Goal: Task Accomplishment & Management: Manage account settings

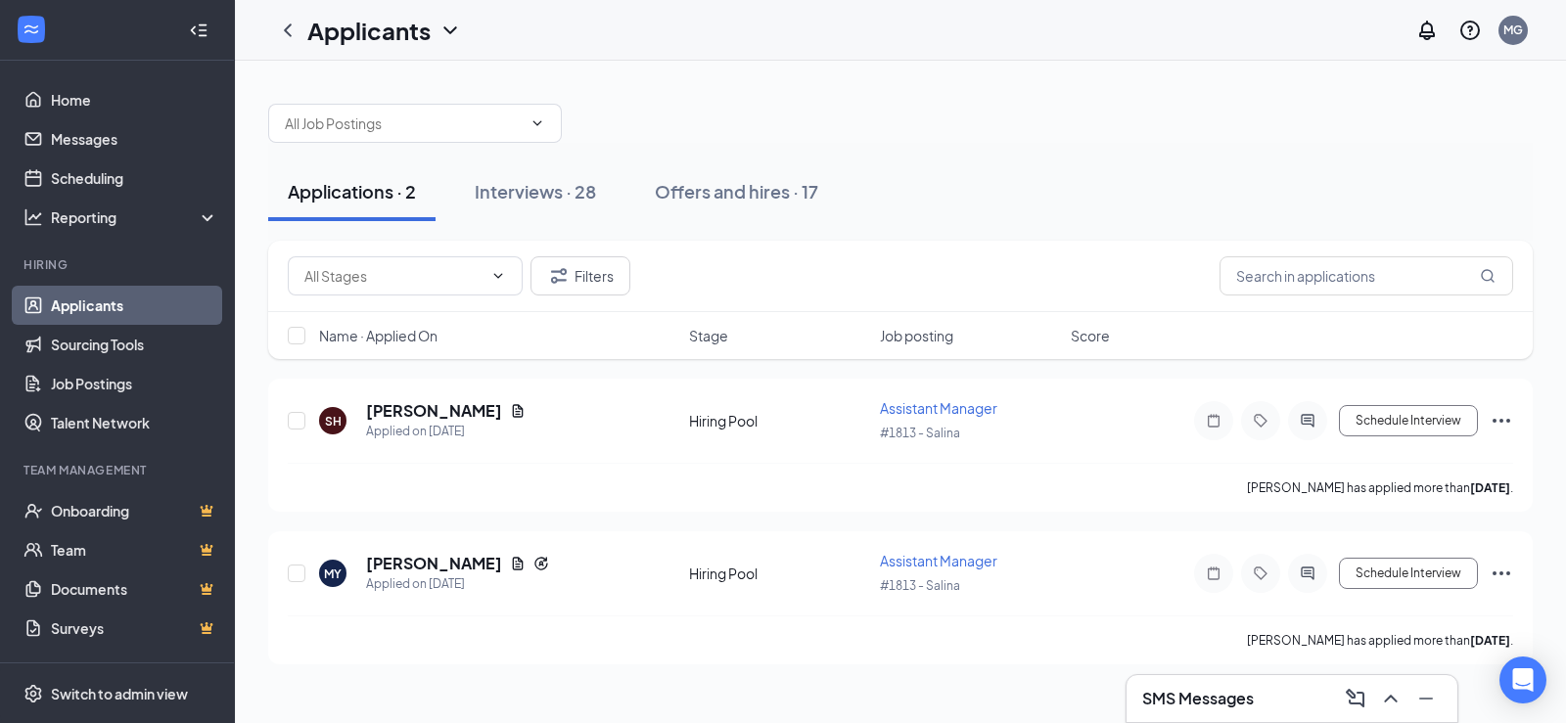
click at [523, 187] on div "Interviews · 28" at bounding box center [535, 191] width 121 height 24
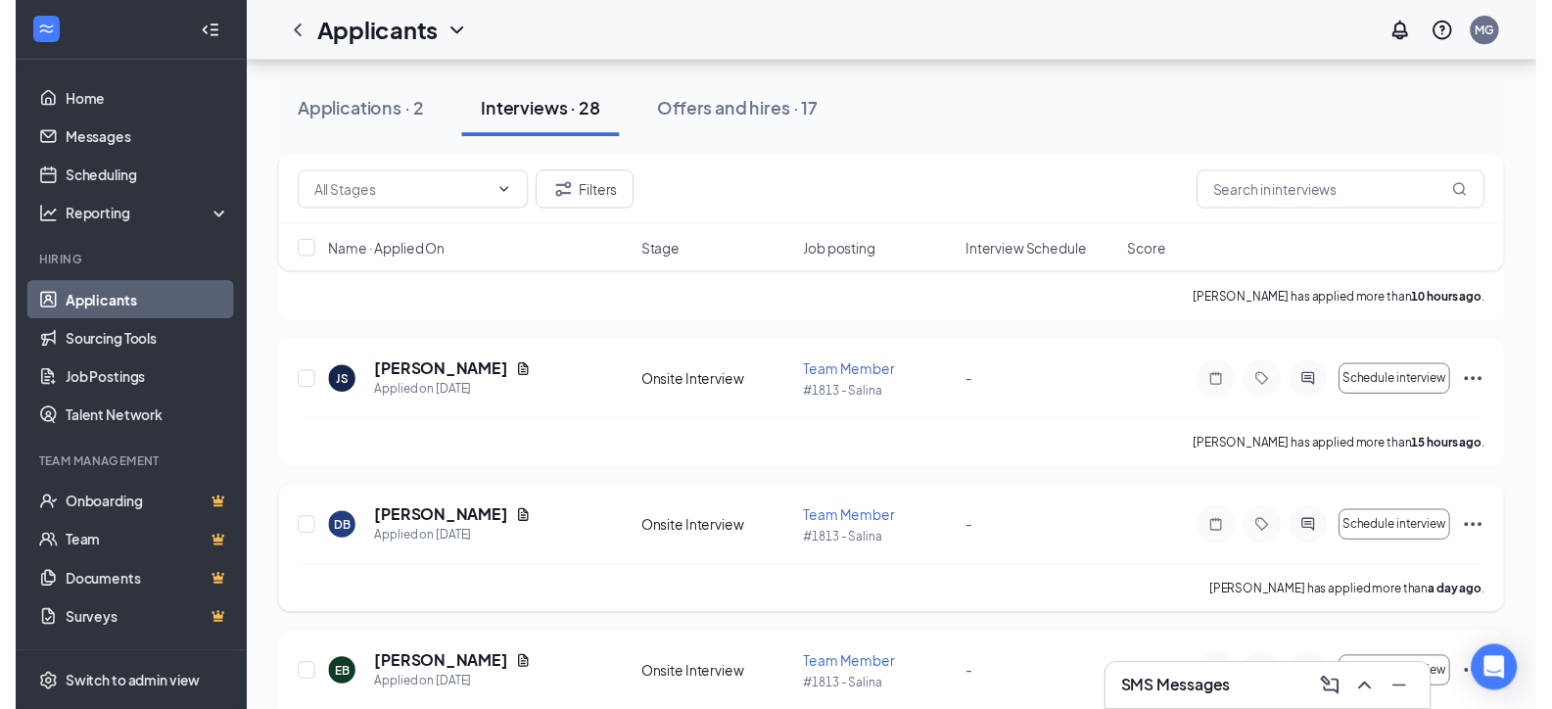
scroll to position [196, 0]
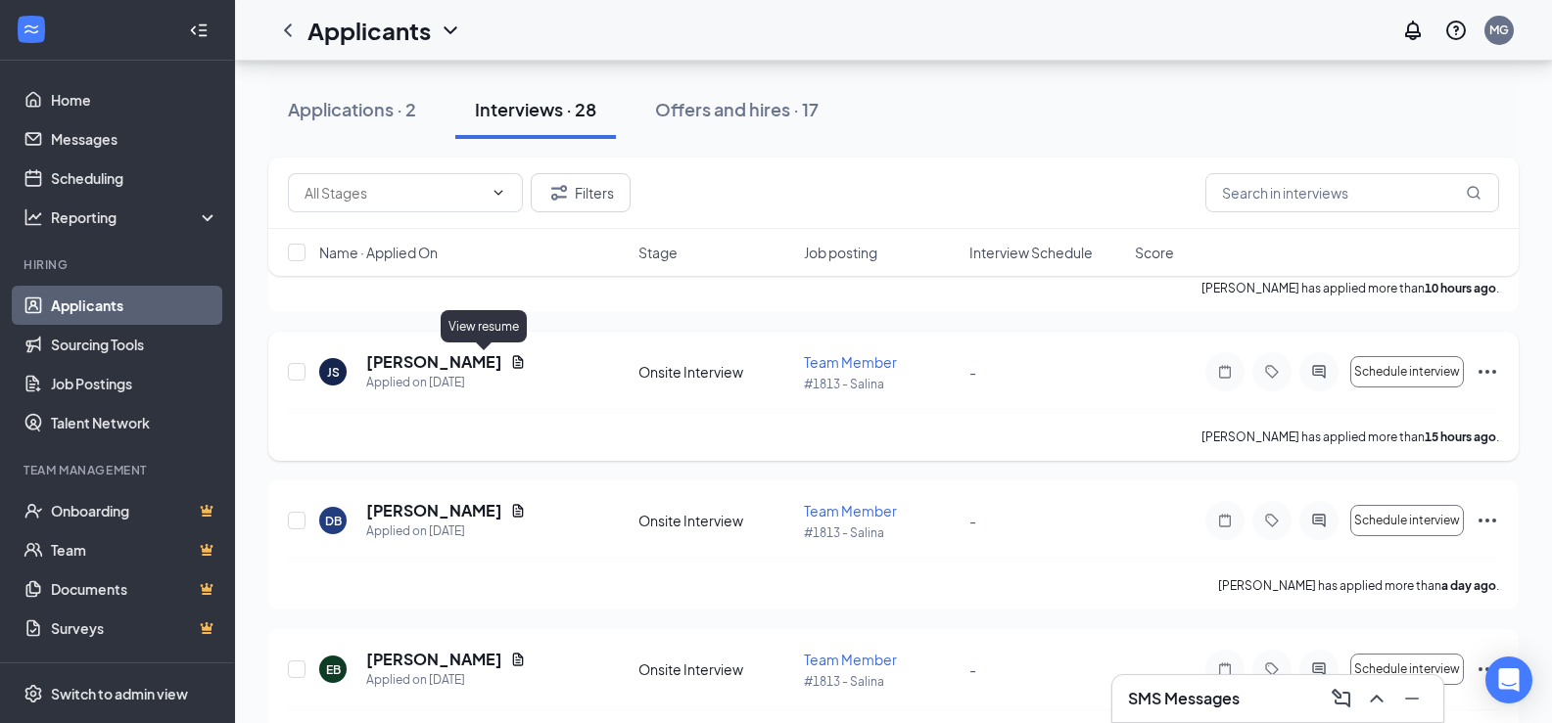
click at [510, 355] on icon "Document" at bounding box center [518, 362] width 16 height 16
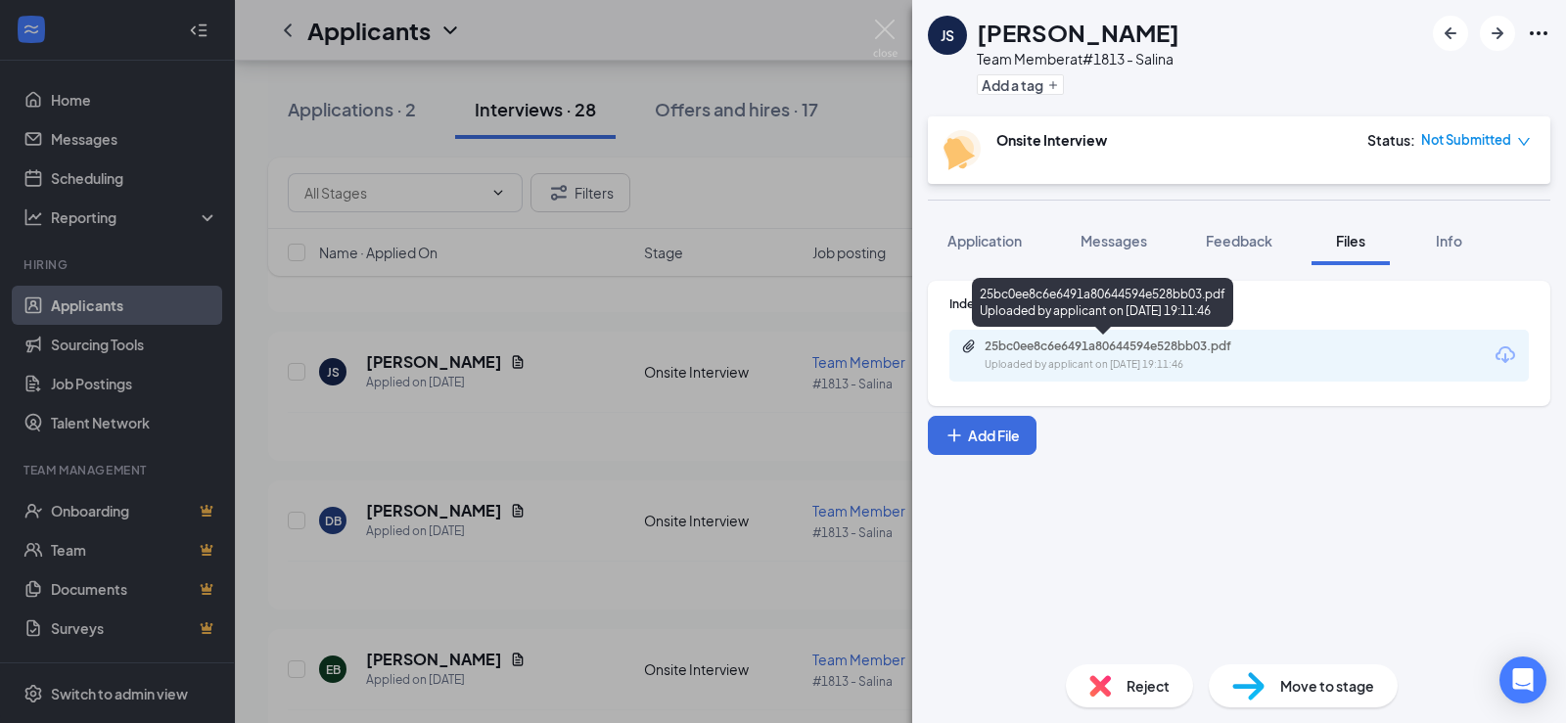
click at [1243, 342] on div "25bc0ee8c6e6491a80644594e528bb03.pdf" at bounding box center [1122, 347] width 274 height 16
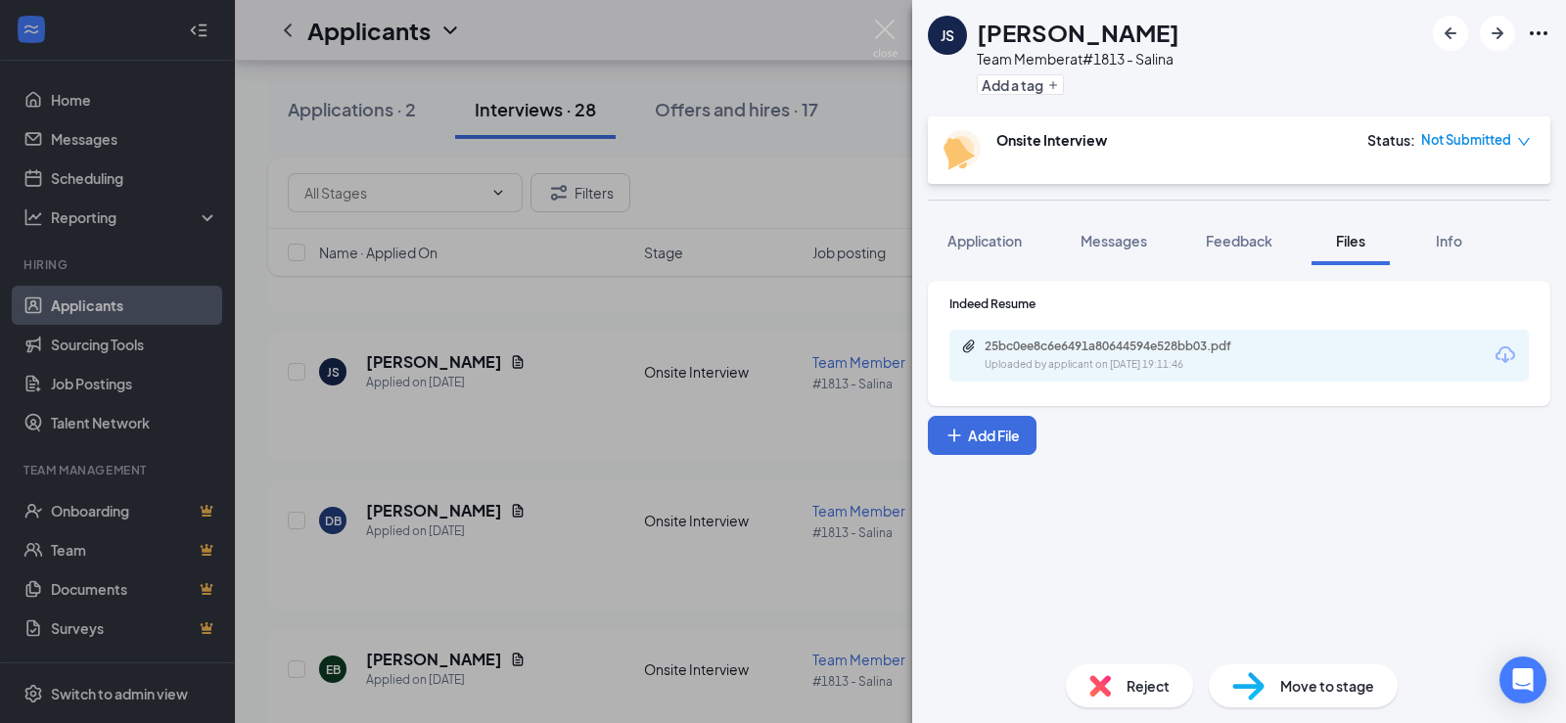
click at [576, 495] on div "JS [PERSON_NAME] Team Member at #1813 - Salina Add a tag Onsite Interview Statu…" at bounding box center [783, 361] width 1566 height 723
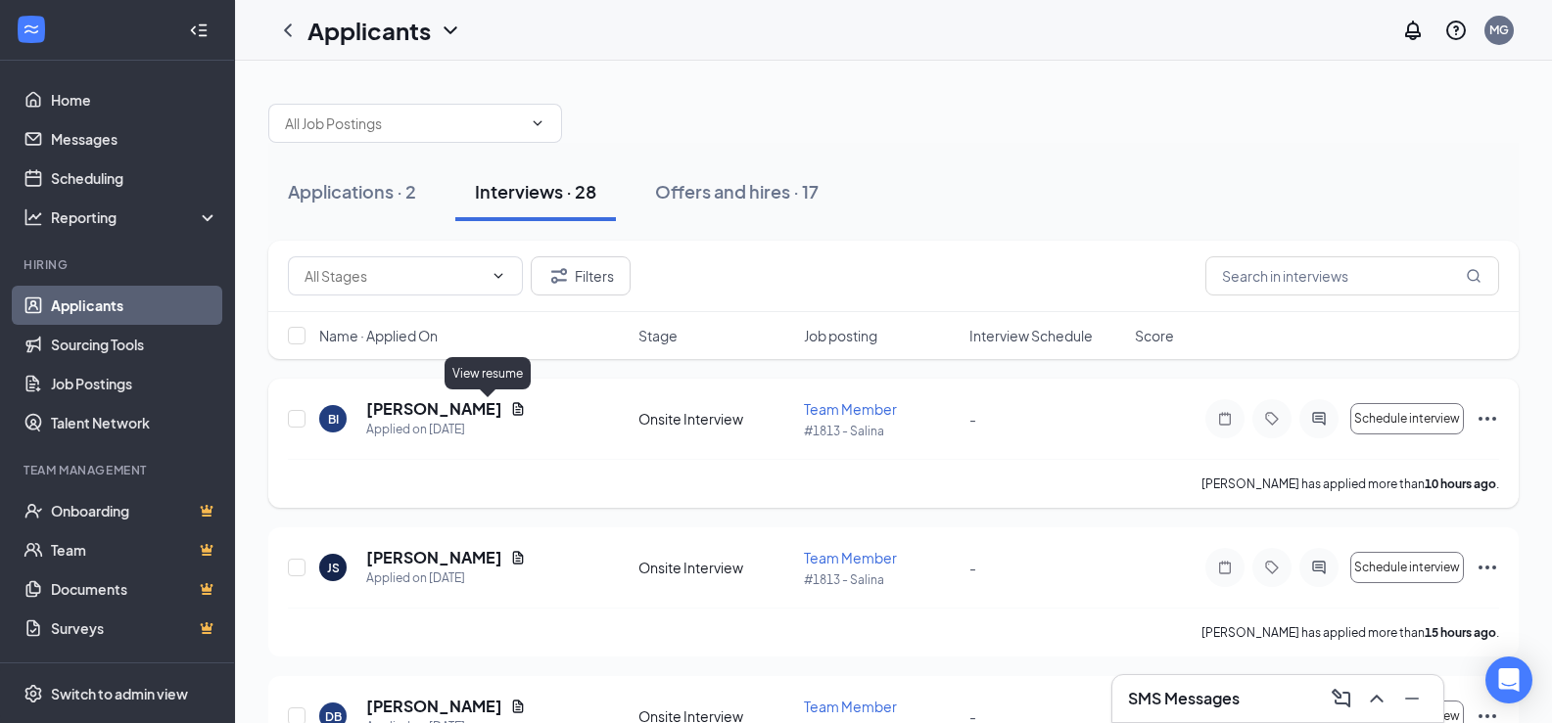
click at [513, 409] on icon "Document" at bounding box center [518, 408] width 11 height 13
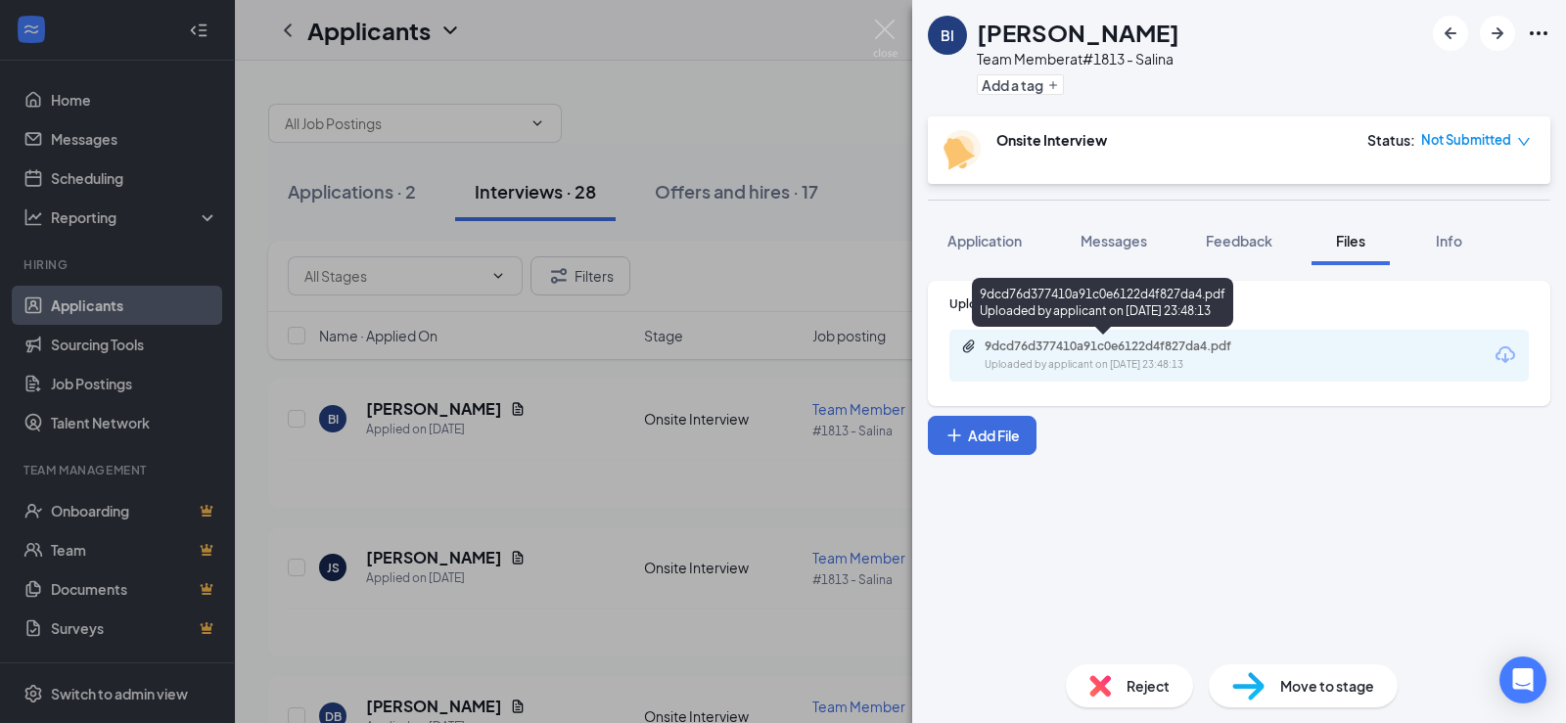
click at [1107, 348] on div "9dcd76d377410a91c0e6122d4f827da4.pdf" at bounding box center [1122, 347] width 274 height 16
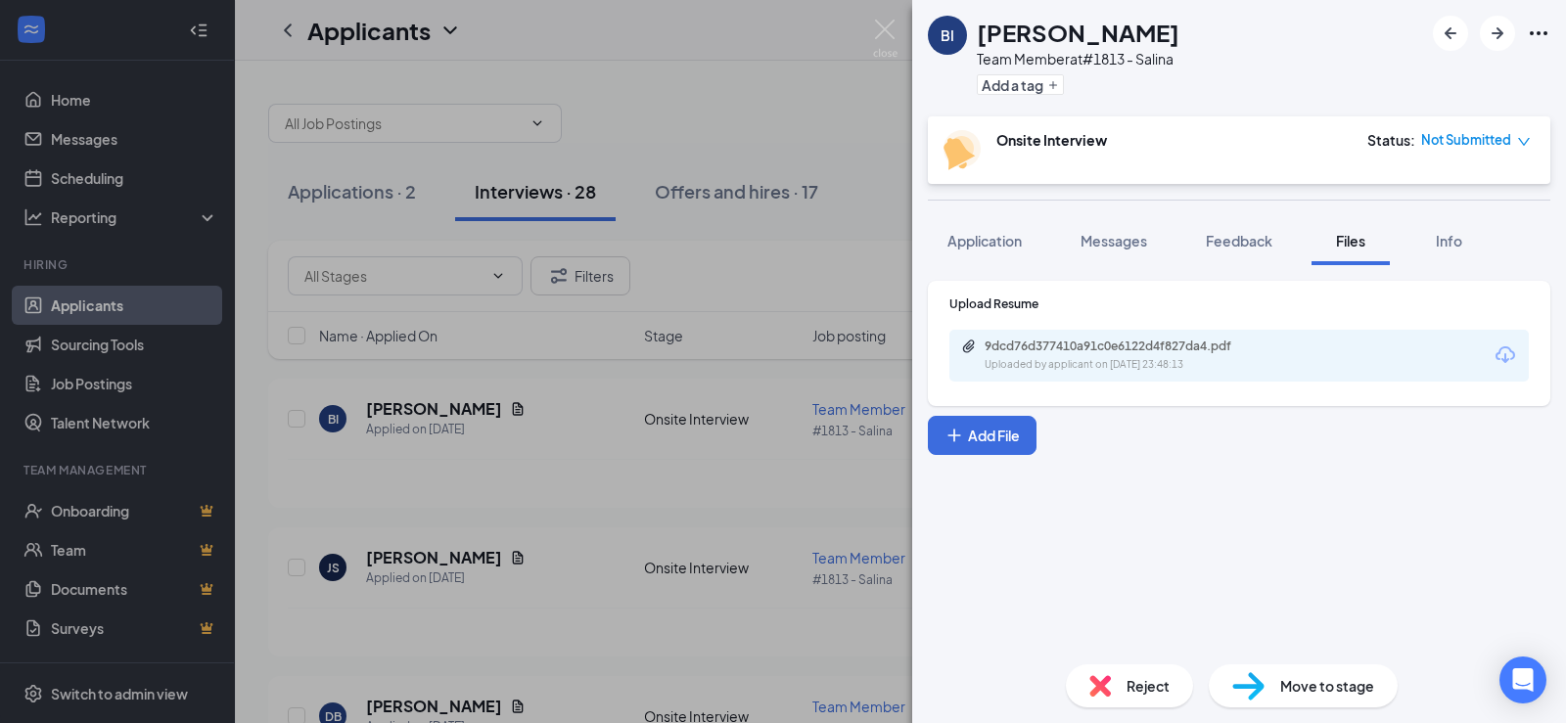
click at [581, 63] on div "BI [PERSON_NAME] Team Member at #1813 - Salina Add a tag Onsite Interview Statu…" at bounding box center [783, 361] width 1566 height 723
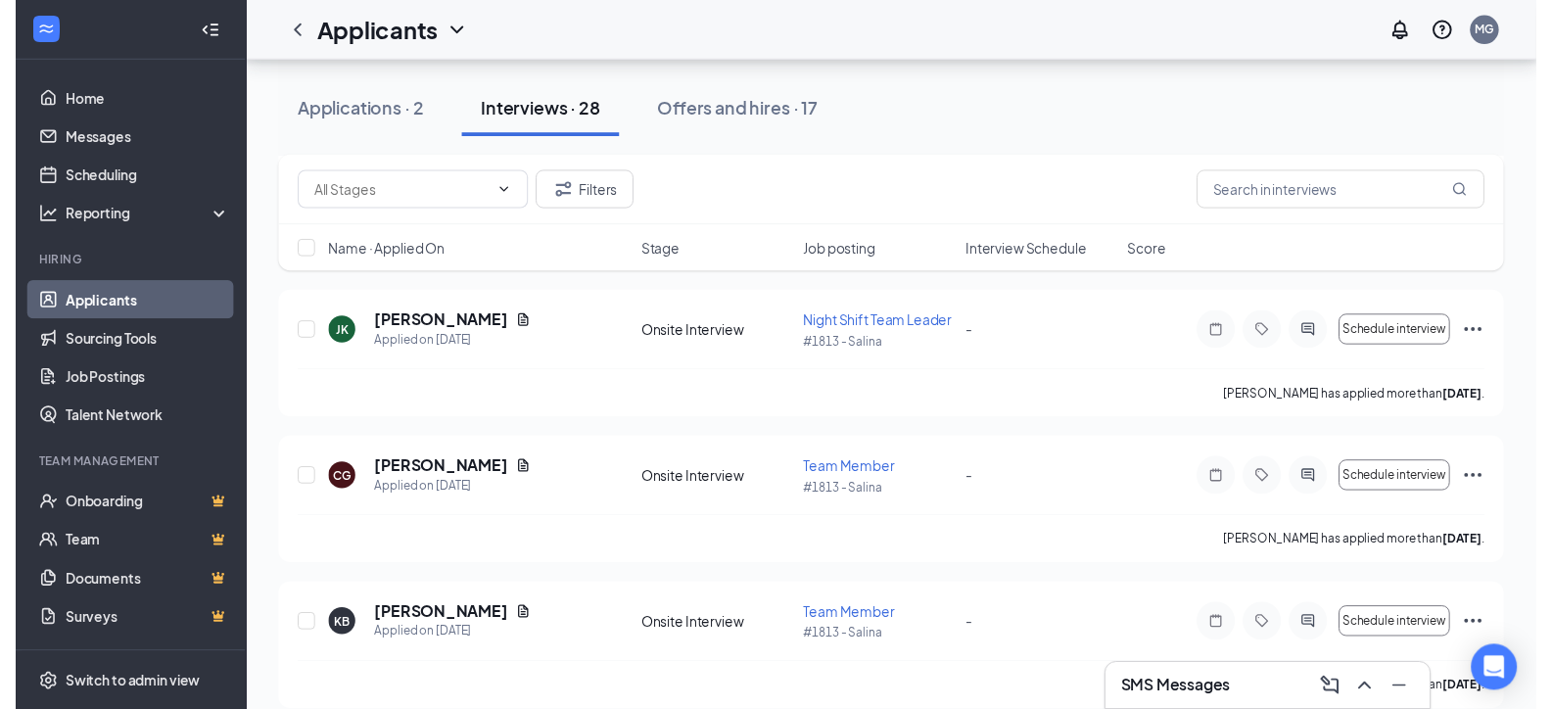
scroll to position [685, 0]
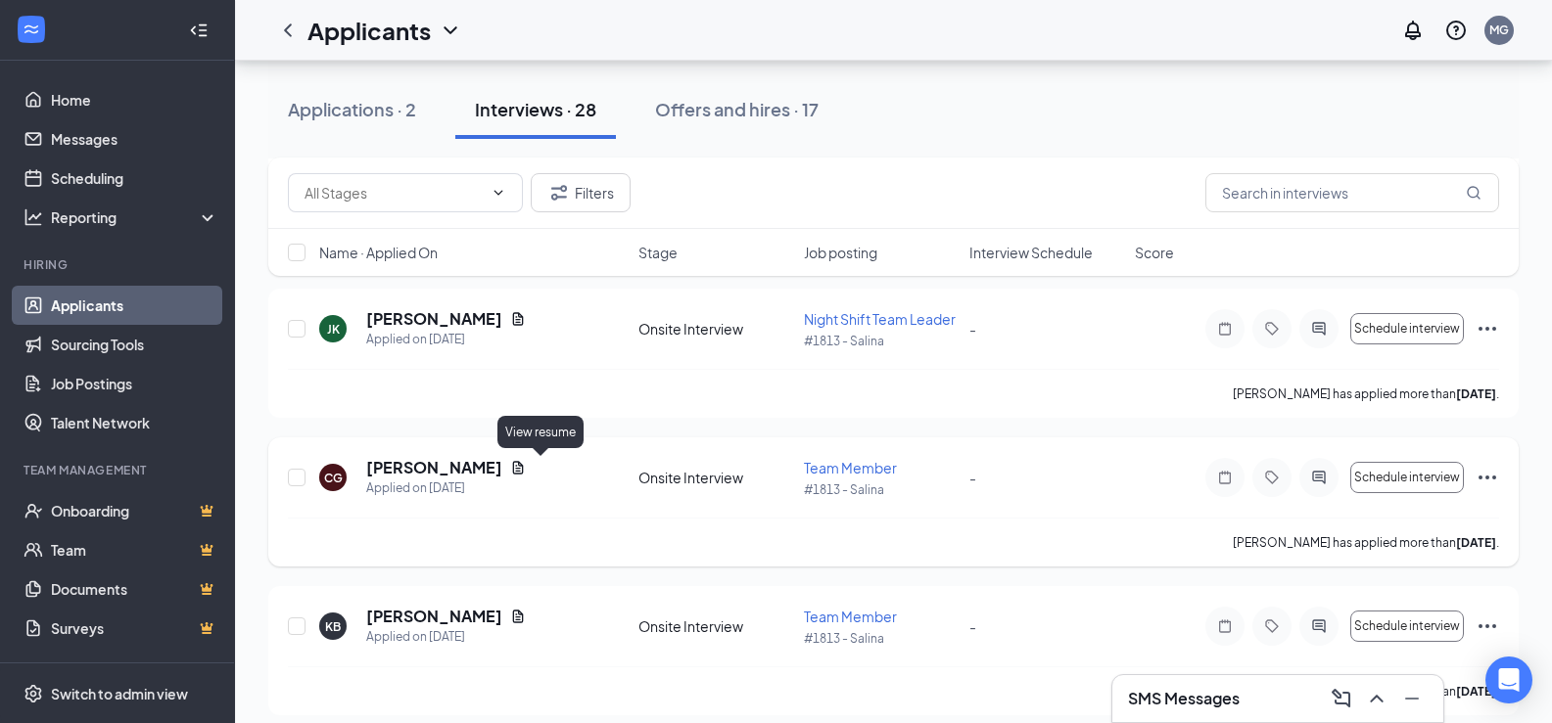
click at [524, 466] on icon "Document" at bounding box center [518, 467] width 11 height 13
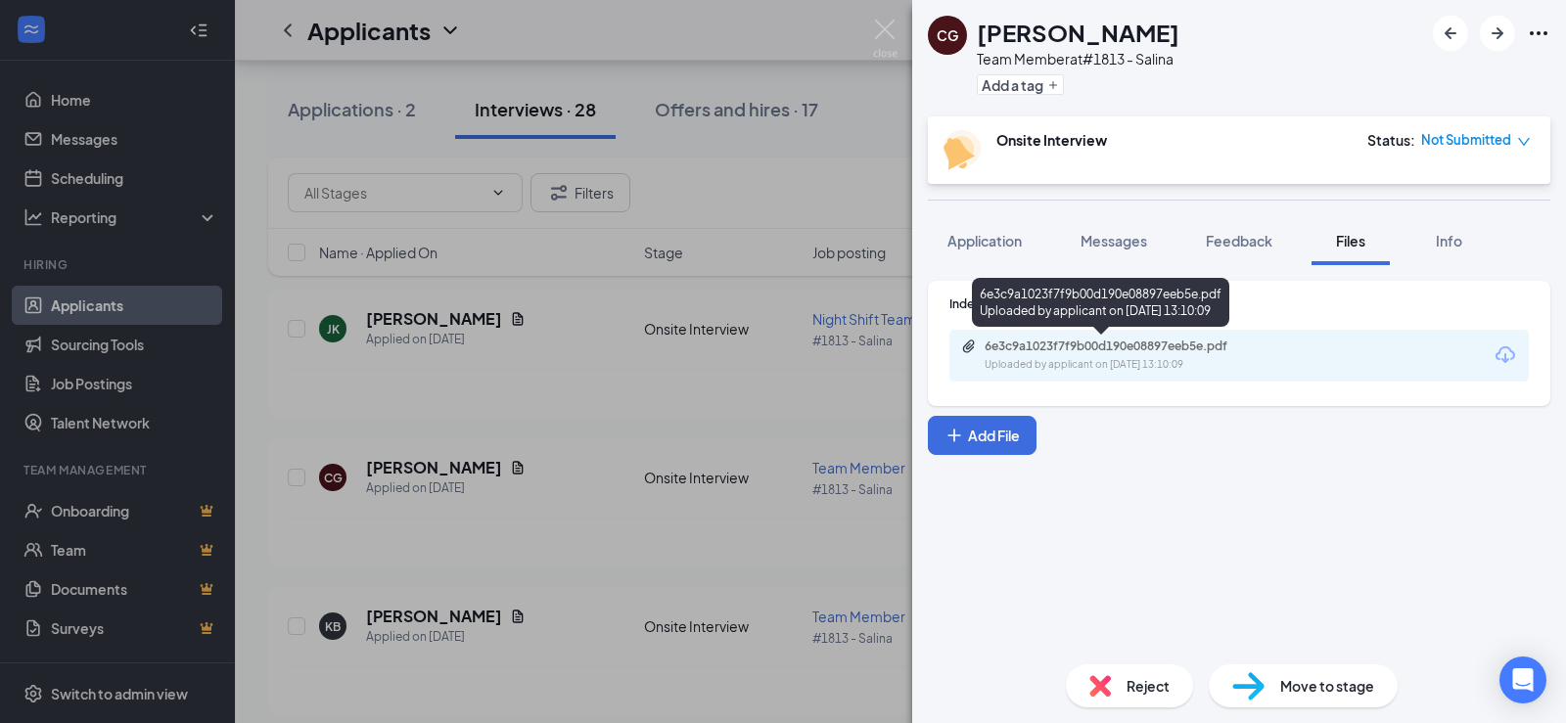
click at [1190, 362] on div "Uploaded by applicant on [DATE] 13:10:09" at bounding box center [1132, 365] width 294 height 16
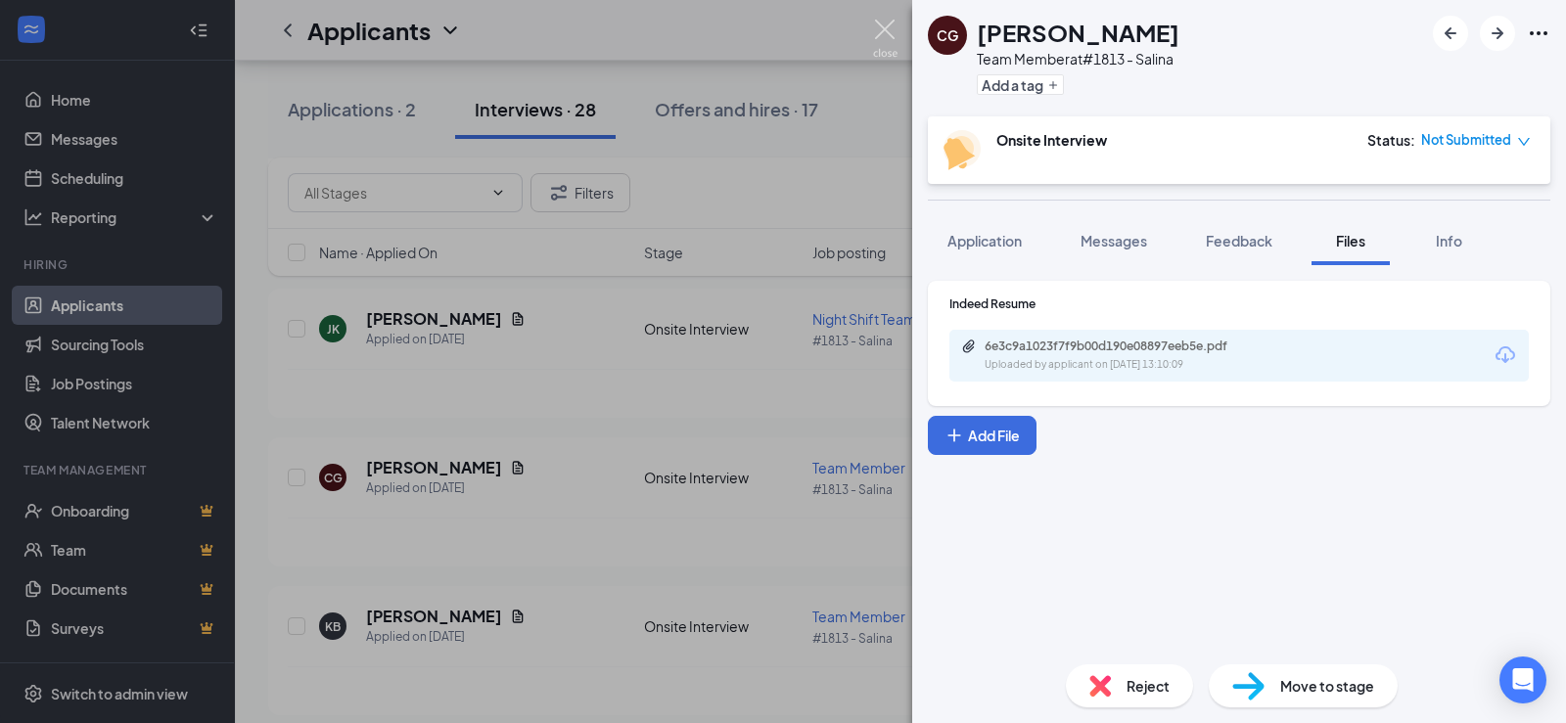
click at [889, 22] on img at bounding box center [885, 39] width 24 height 38
